Goal: Navigation & Orientation: Find specific page/section

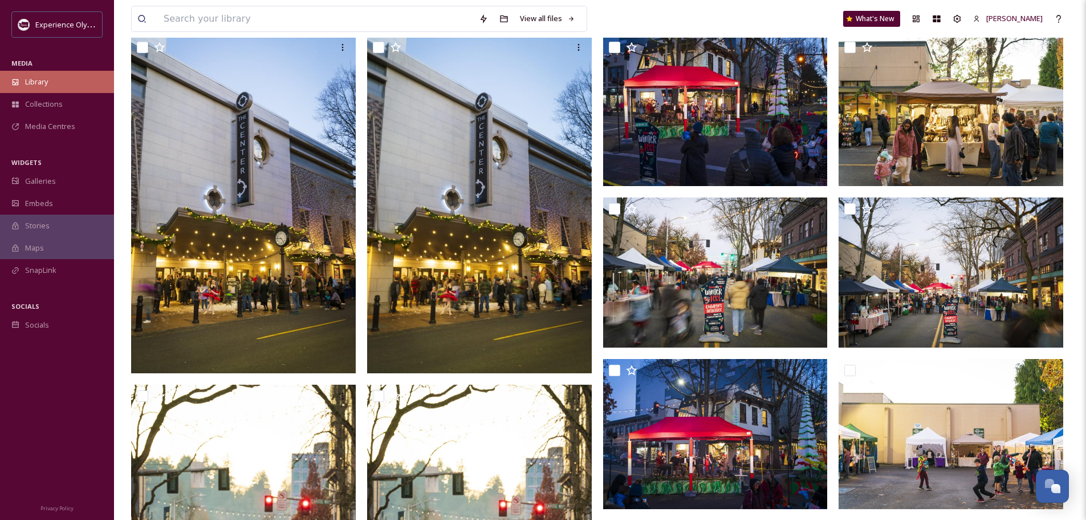
scroll to position [5108, 0]
click at [40, 87] on div "Library" at bounding box center [57, 82] width 114 height 22
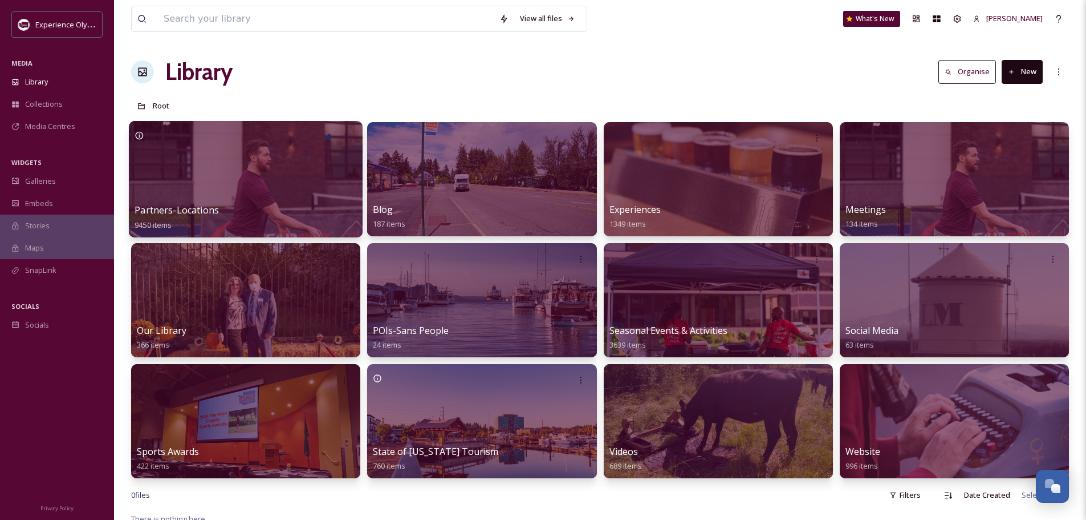
click at [189, 210] on span "Partners-Locations" at bounding box center [177, 210] width 84 height 13
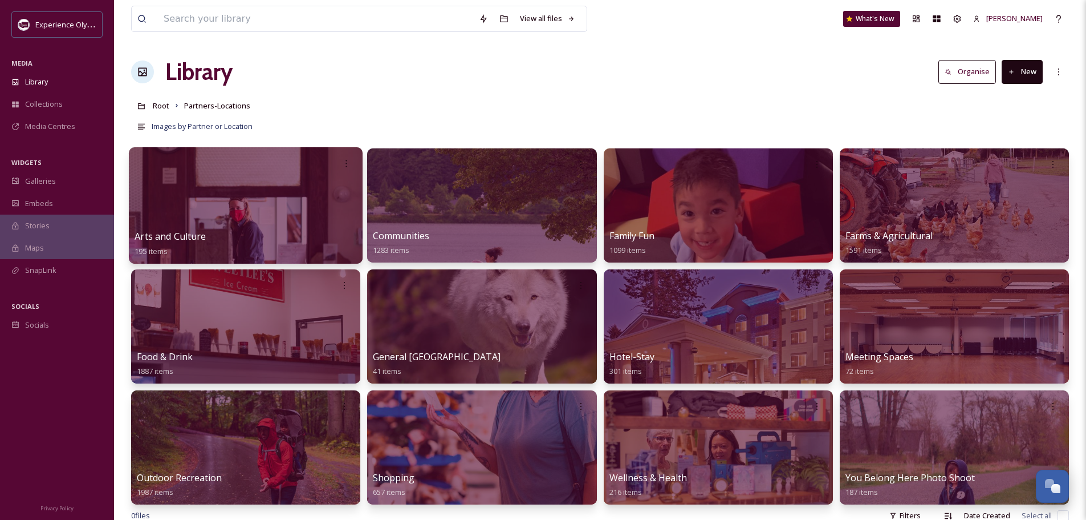
click at [180, 236] on span "Arts and Culture" at bounding box center [170, 236] width 71 height 13
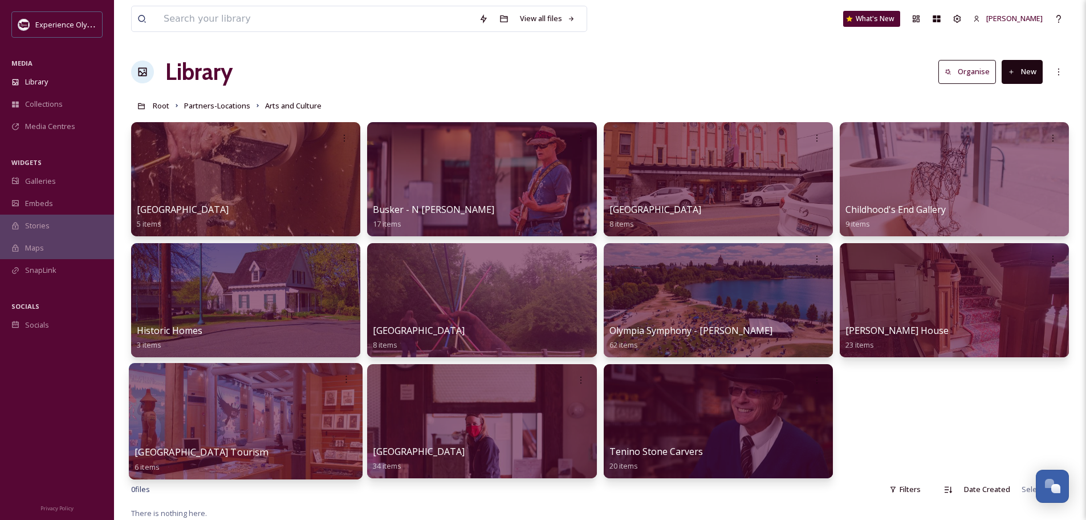
click at [227, 450] on span "[GEOGRAPHIC_DATA] Tourism" at bounding box center [201, 451] width 133 height 13
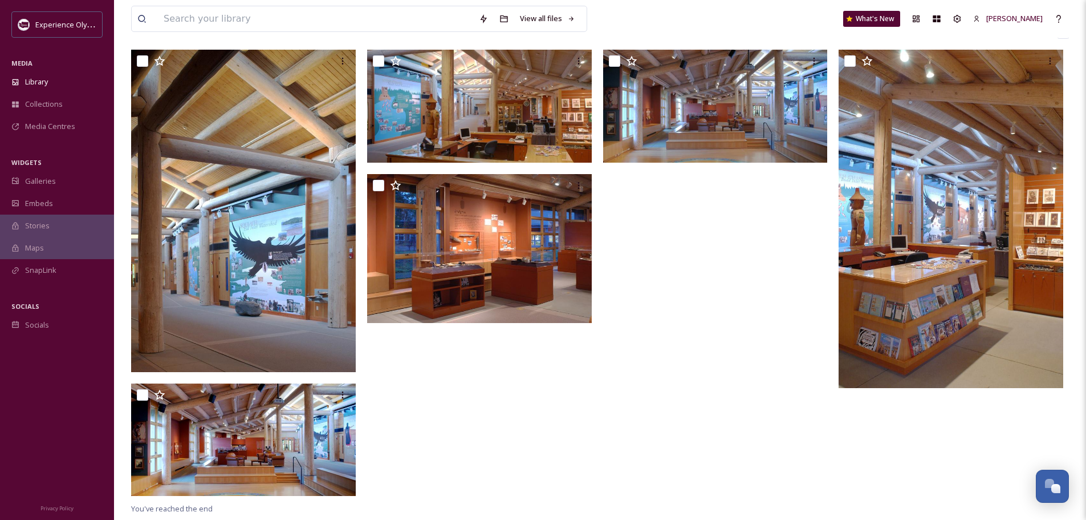
scroll to position [114, 0]
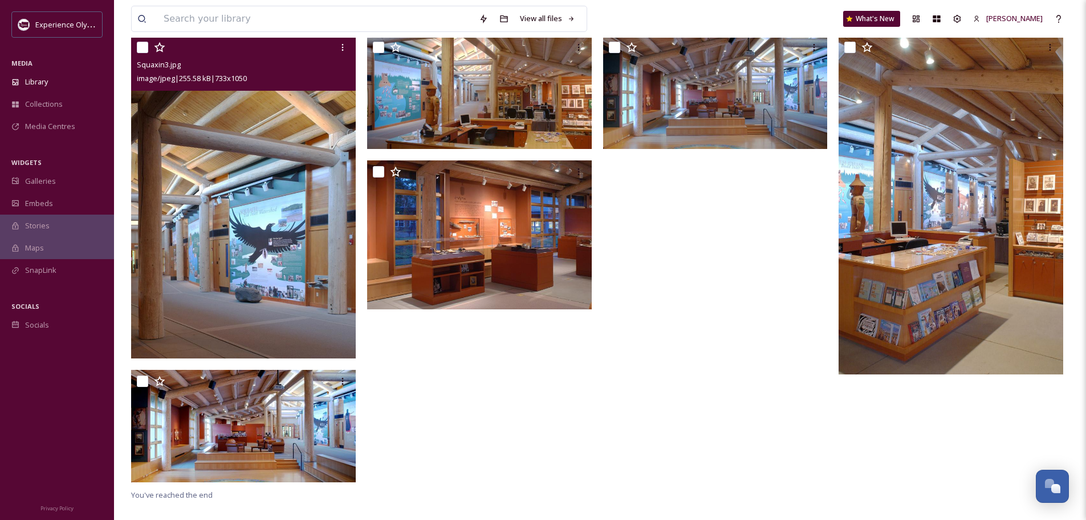
click at [289, 212] on img at bounding box center [243, 197] width 225 height 322
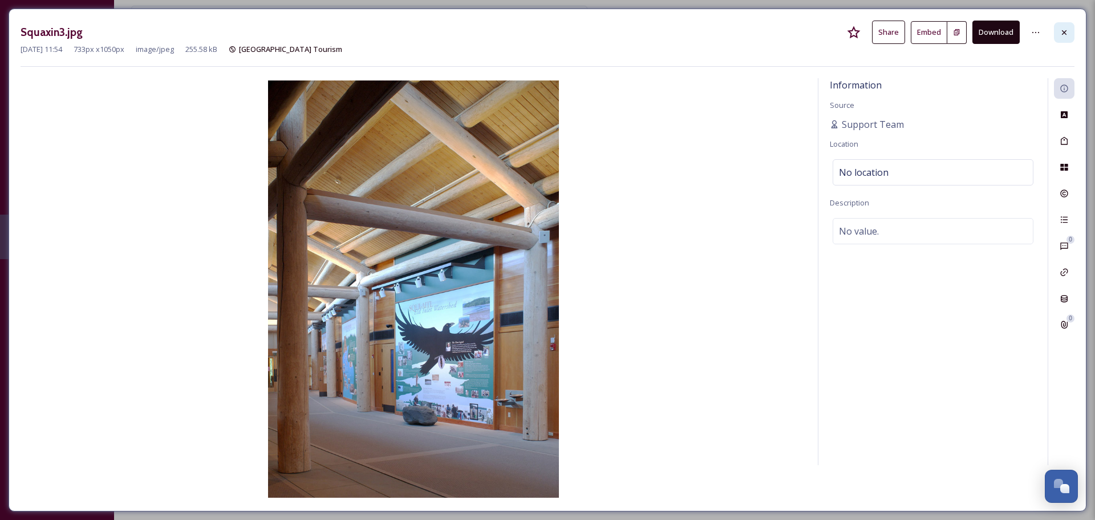
click at [1061, 31] on icon at bounding box center [1064, 32] width 9 height 9
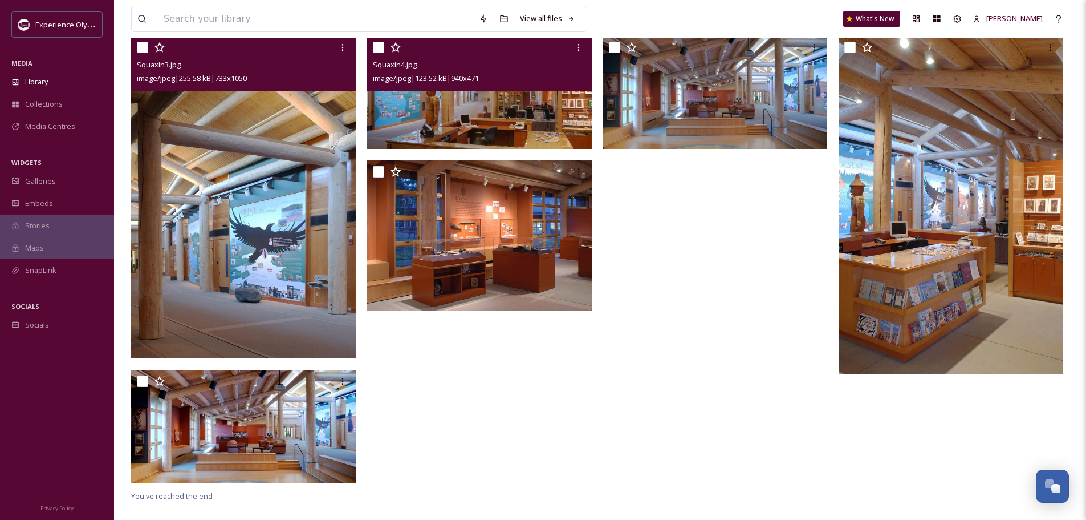
click at [441, 107] on img at bounding box center [479, 92] width 225 height 113
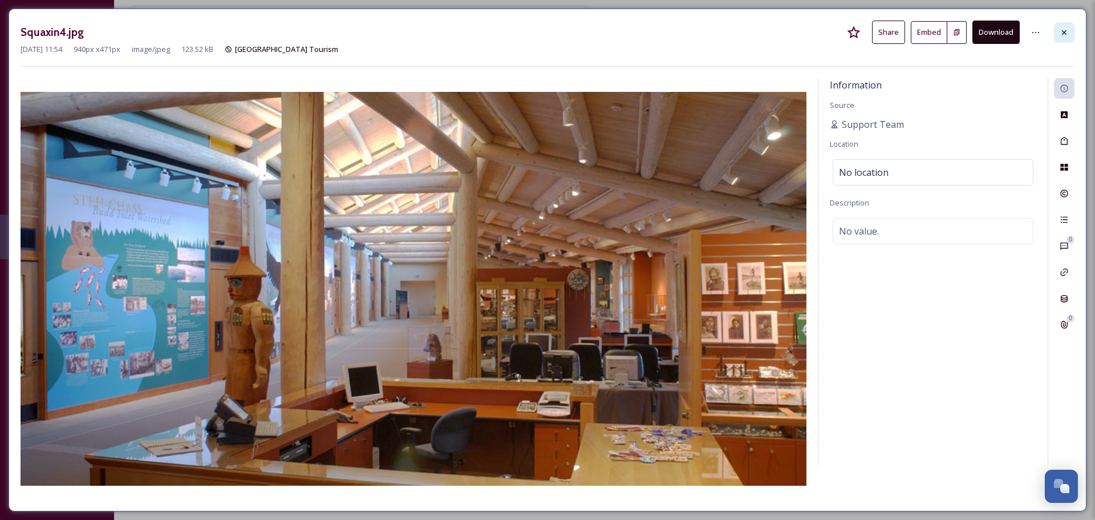
click at [1061, 33] on icon at bounding box center [1064, 32] width 9 height 9
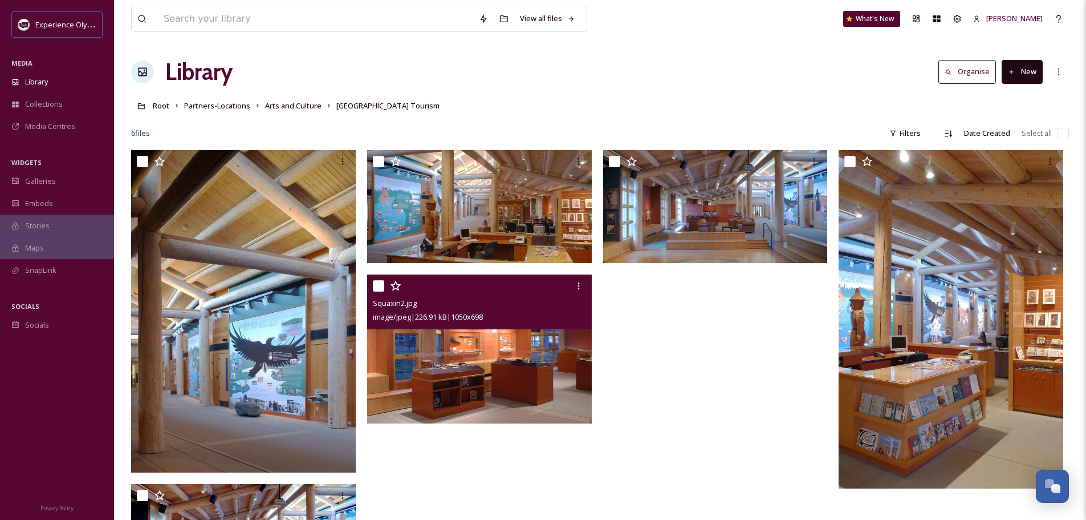
click at [494, 388] on img at bounding box center [479, 348] width 225 height 149
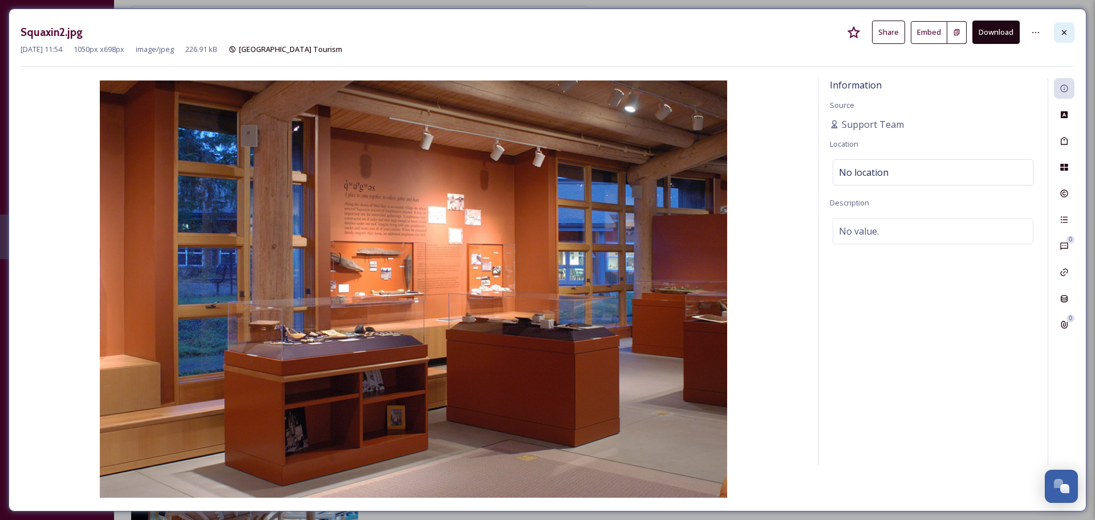
click at [1059, 29] on div at bounding box center [1064, 32] width 21 height 21
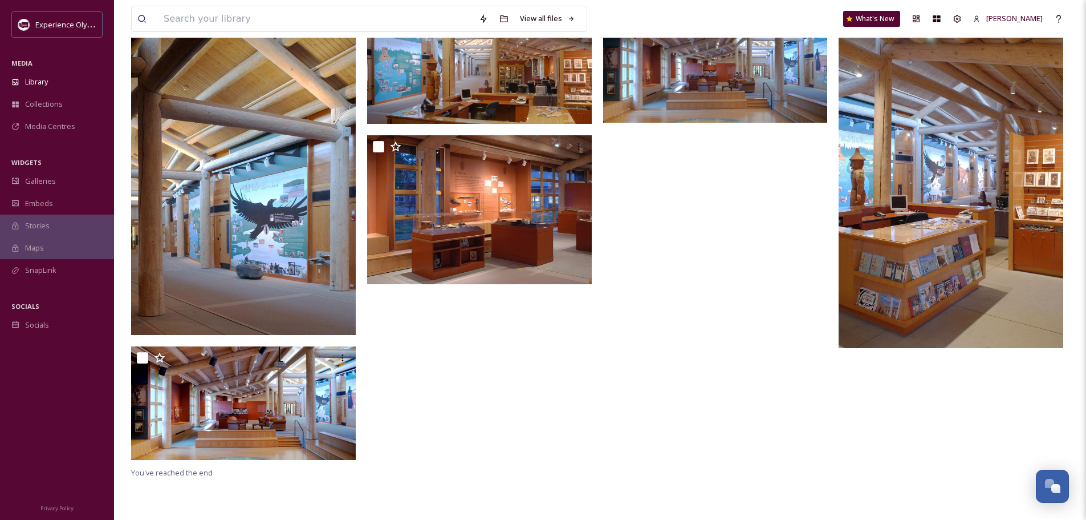
scroll to position [93, 0]
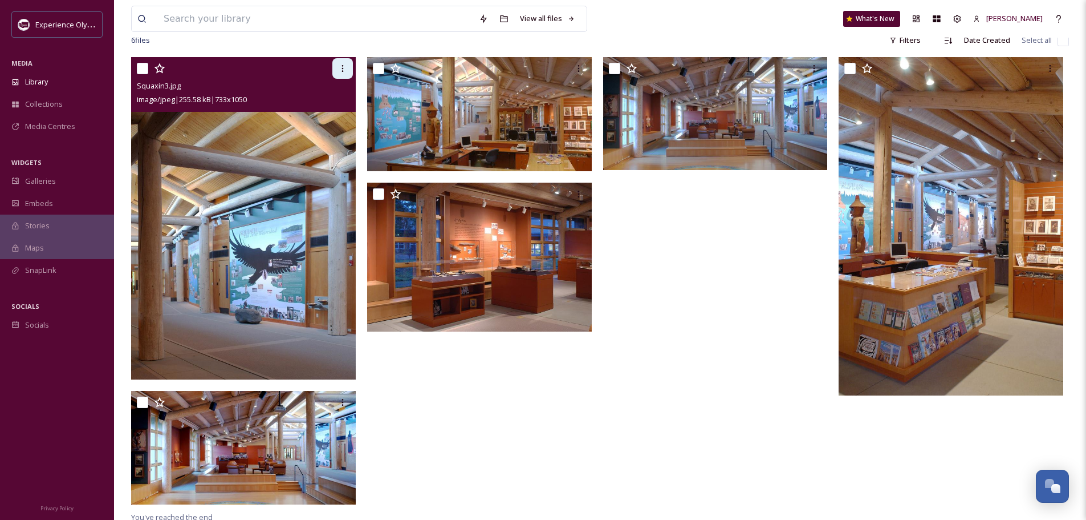
click at [345, 63] on div at bounding box center [342, 68] width 21 height 21
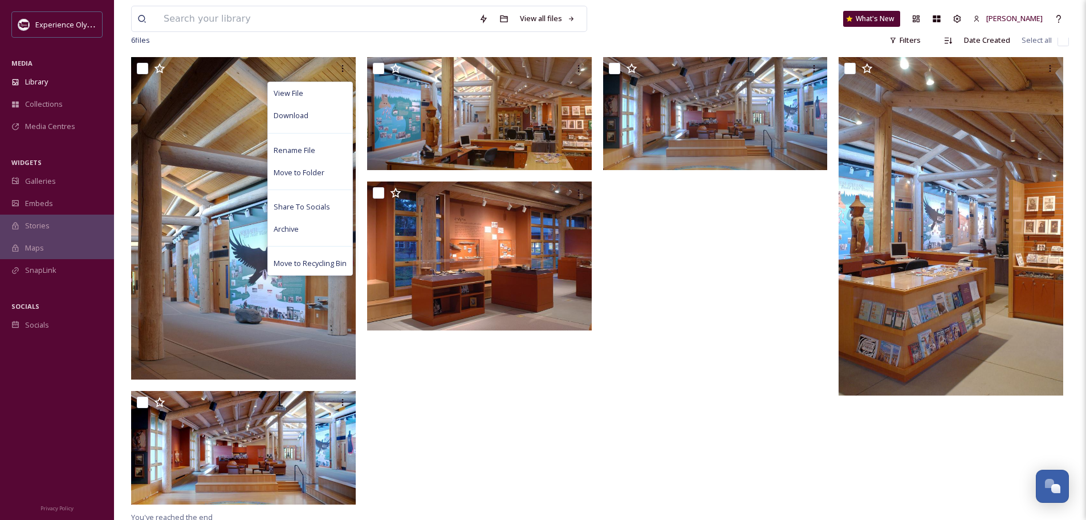
click at [614, 16] on div "View all files" at bounding box center [375, 19] width 489 height 26
